Goal: Check status: Check status

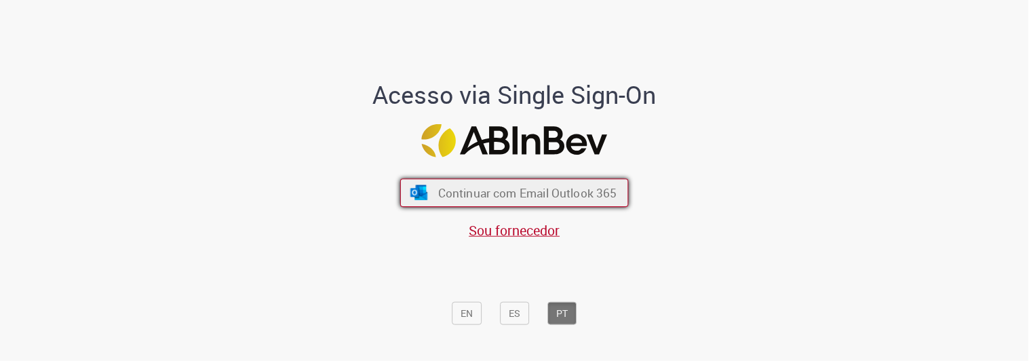
click at [545, 194] on span "Continuar com Email Outlook 365" at bounding box center [527, 193] width 179 height 16
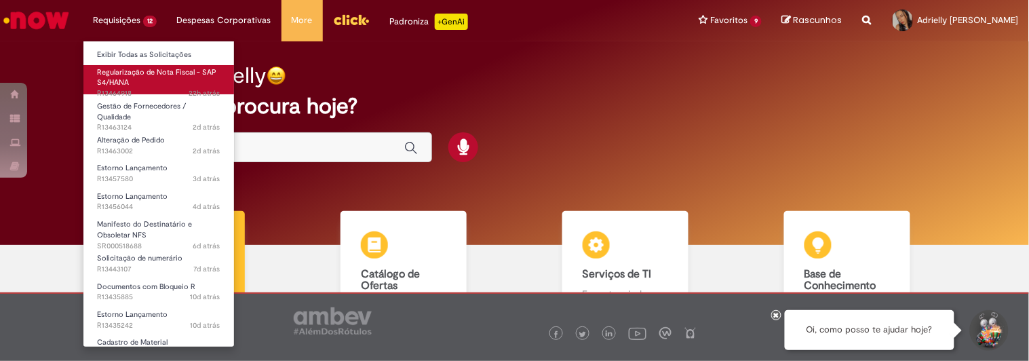
click at [177, 92] on span "22h atrás 22 horas atrás R13464918" at bounding box center [158, 93] width 123 height 11
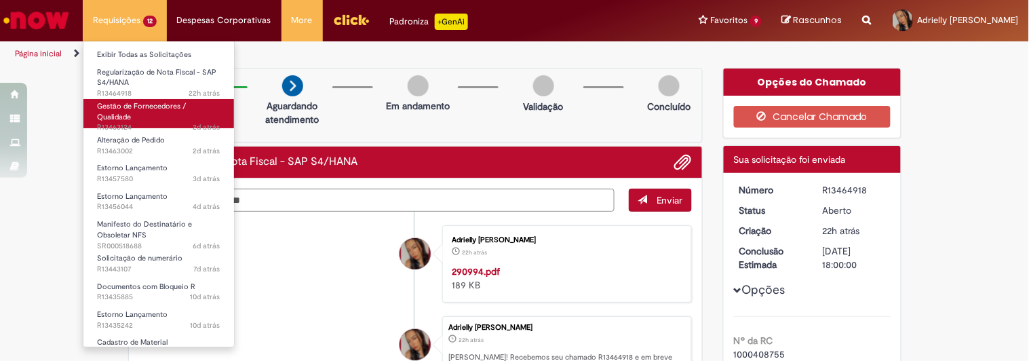
click at [151, 111] on link "Gestão de Fornecedores / Qualidade 2d atrás 2 dias atrás R13463124" at bounding box center [158, 113] width 151 height 29
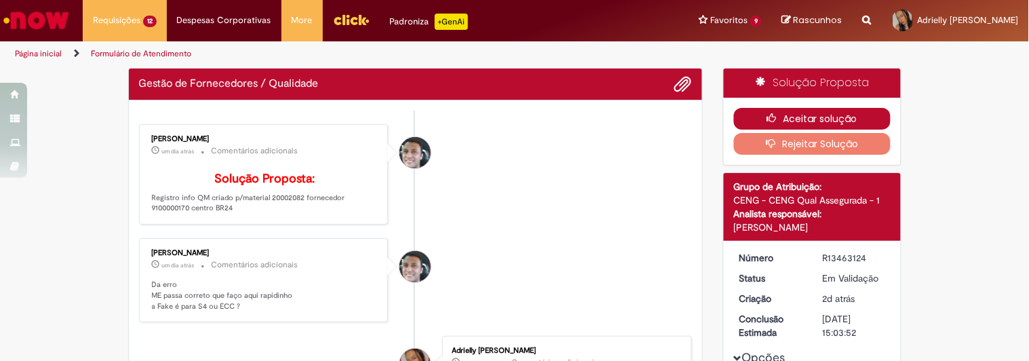
click at [772, 111] on button "Aceitar solução" at bounding box center [812, 119] width 157 height 22
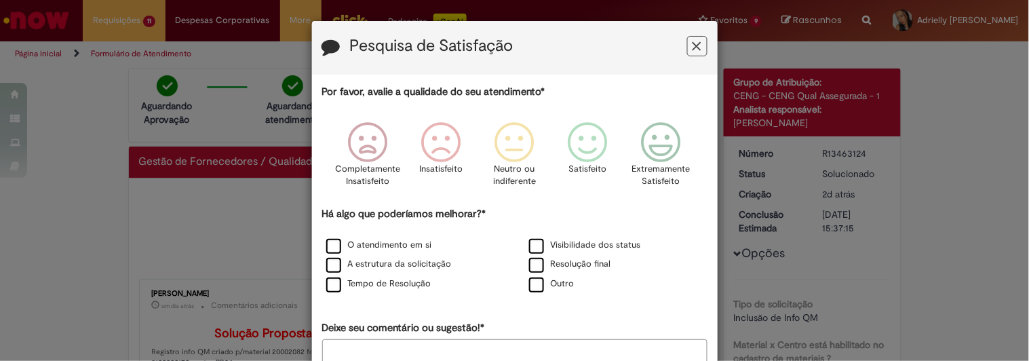
click at [692, 52] on icon "Feedback" at bounding box center [696, 46] width 9 height 14
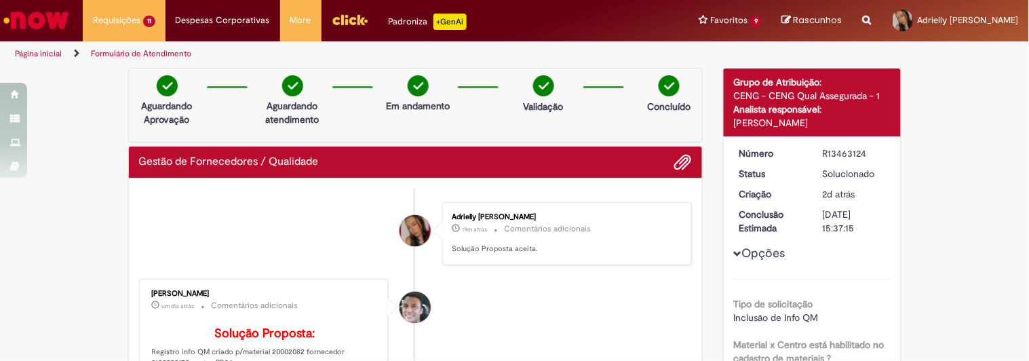
click at [52, 25] on img "Ir para a Homepage" at bounding box center [36, 20] width 70 height 27
